Goal: Task Accomplishment & Management: Complete application form

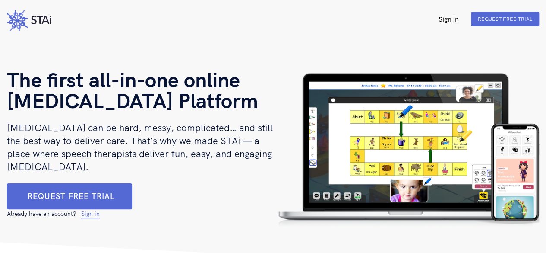
click at [453, 20] on link "Sign in" at bounding box center [449, 19] width 34 height 8
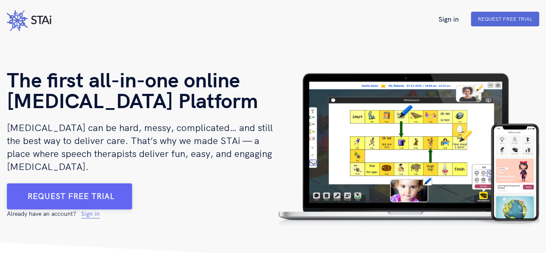
click at [84, 198] on link "Request free trial" at bounding box center [71, 196] width 87 height 10
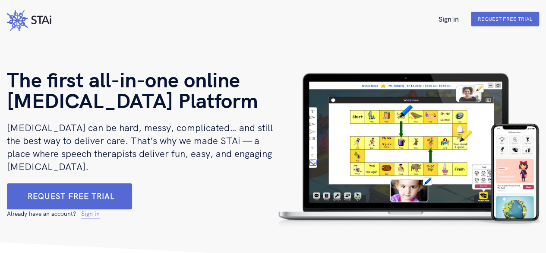
click at [418, 162] on img at bounding box center [406, 148] width 266 height 158
